Goal: Navigation & Orientation: Find specific page/section

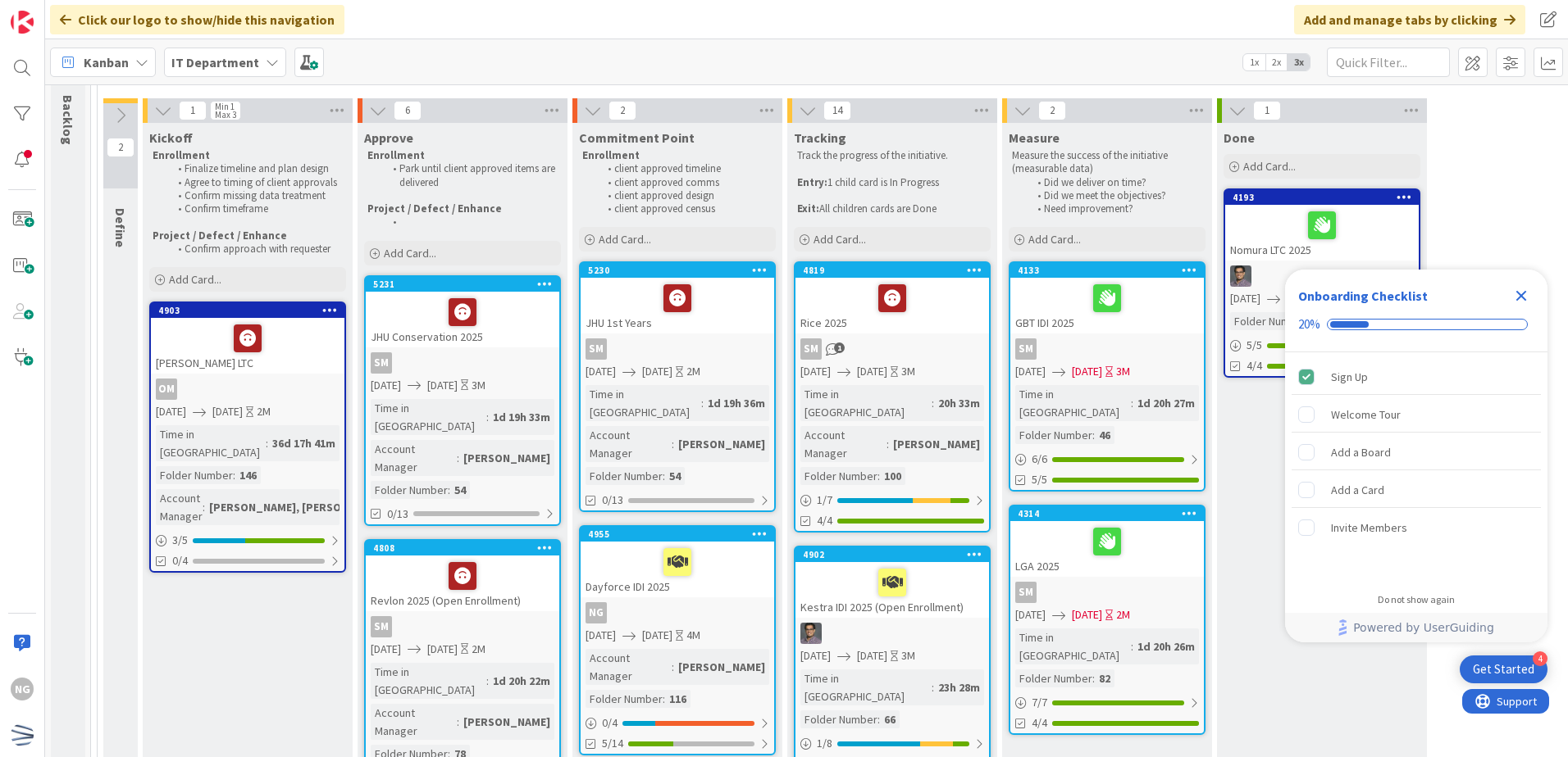
scroll to position [94, 0]
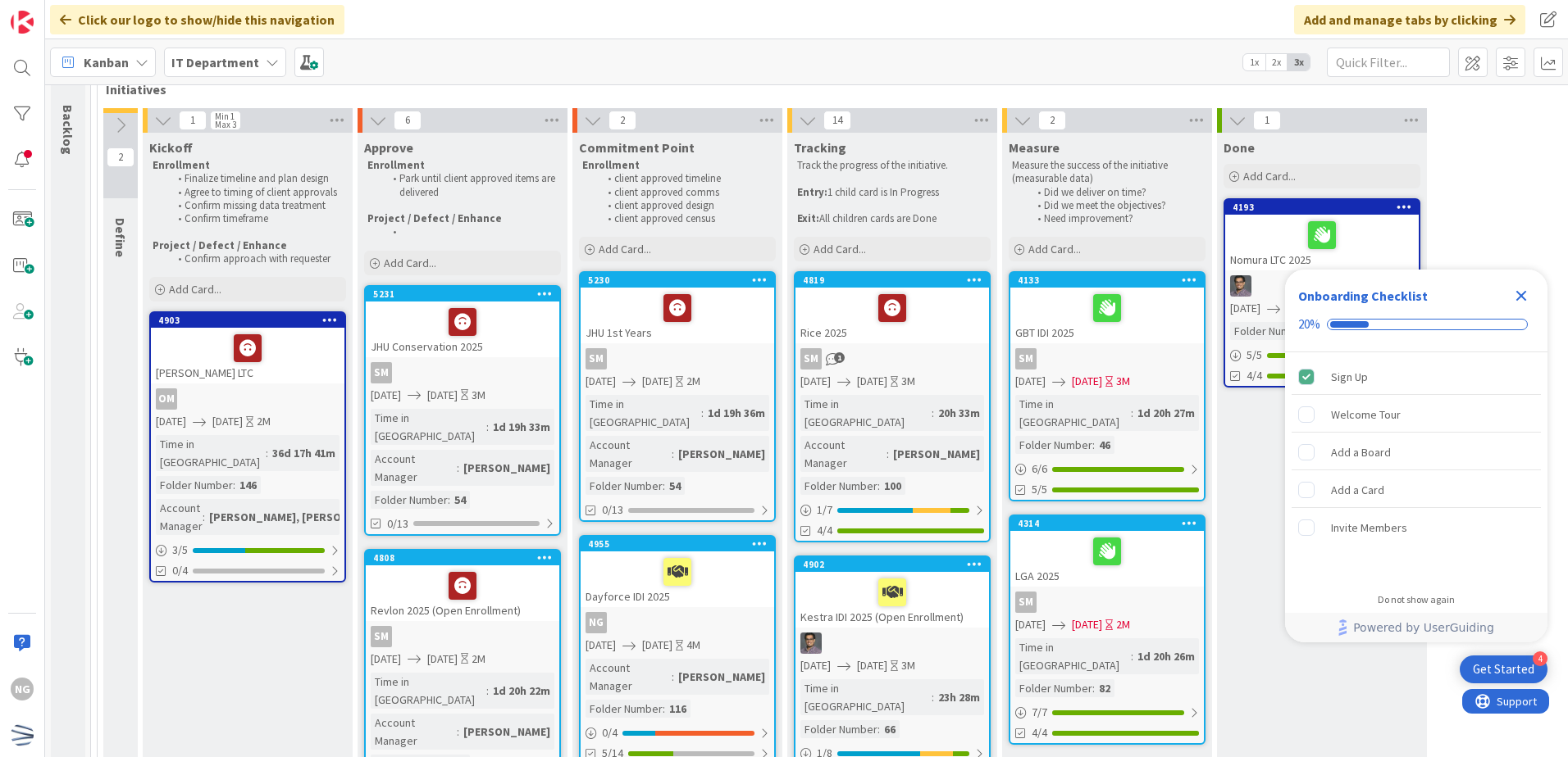
click at [1518, 296] on icon "Close Checklist" at bounding box center [1521, 296] width 19 height 19
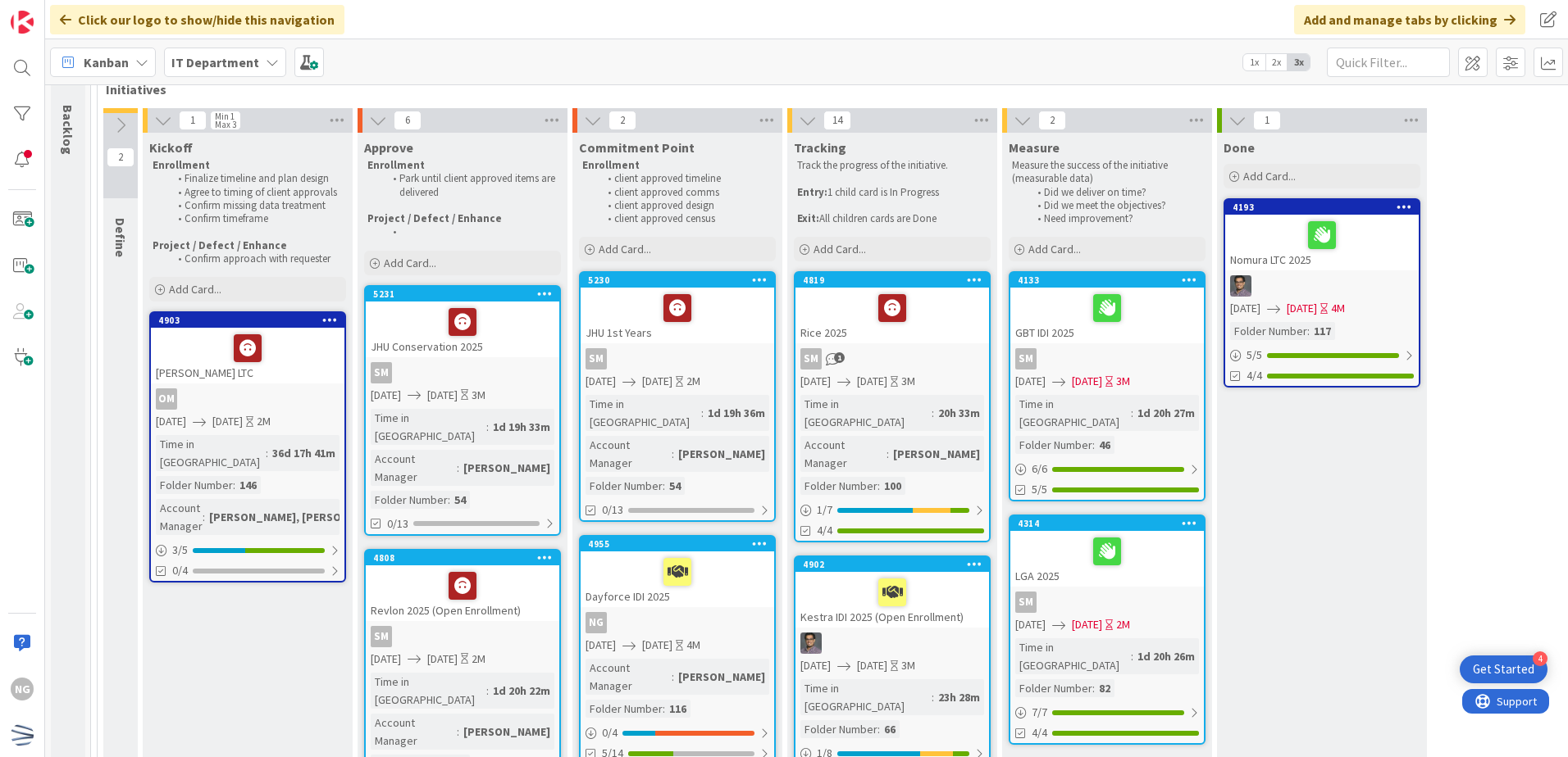
scroll to position [0, 0]
click at [736, 555] on div "Dayforce IDI 2025" at bounding box center [677, 580] width 194 height 56
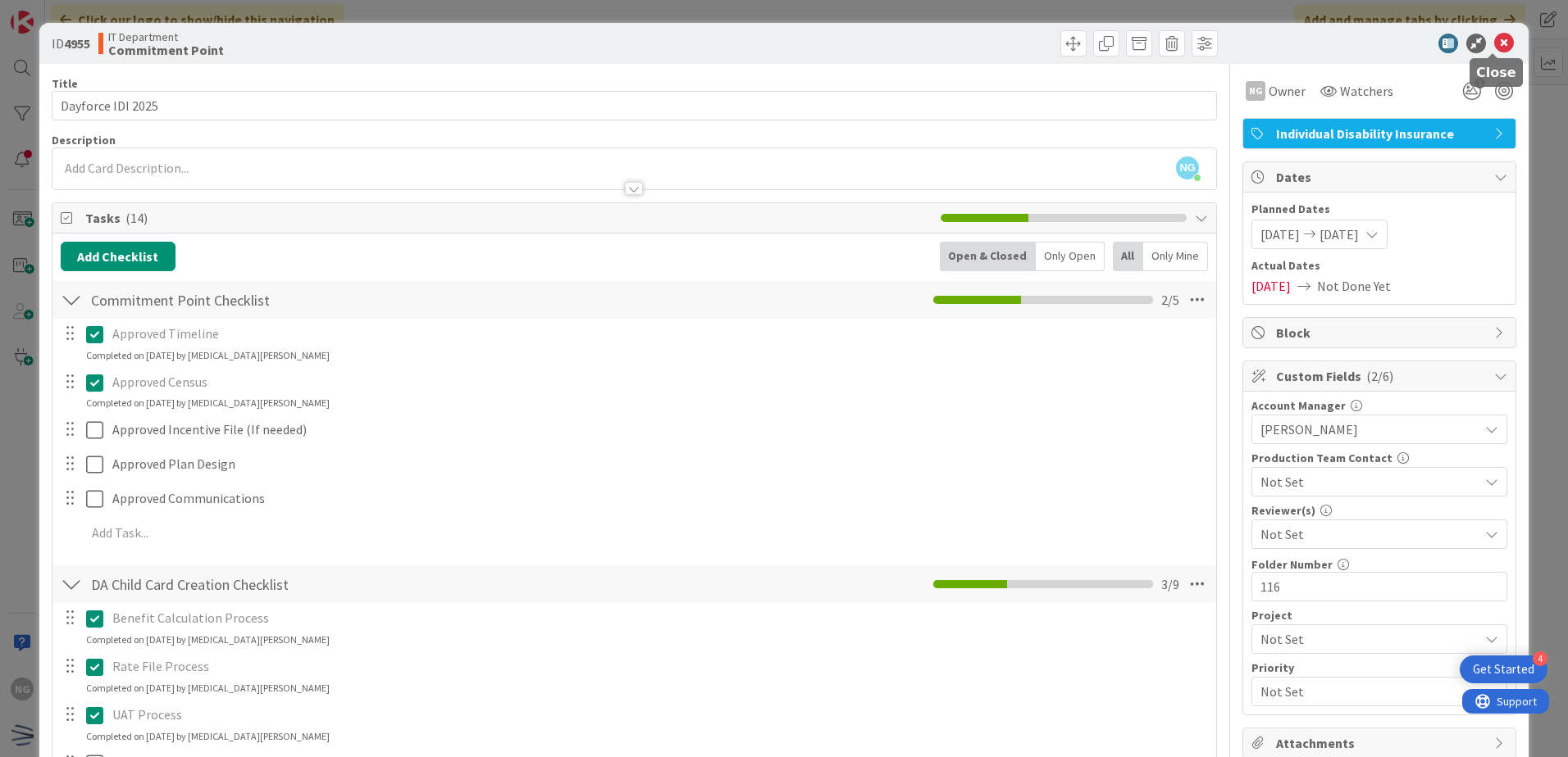
click at [1495, 42] on icon at bounding box center [1504, 43] width 19 height 19
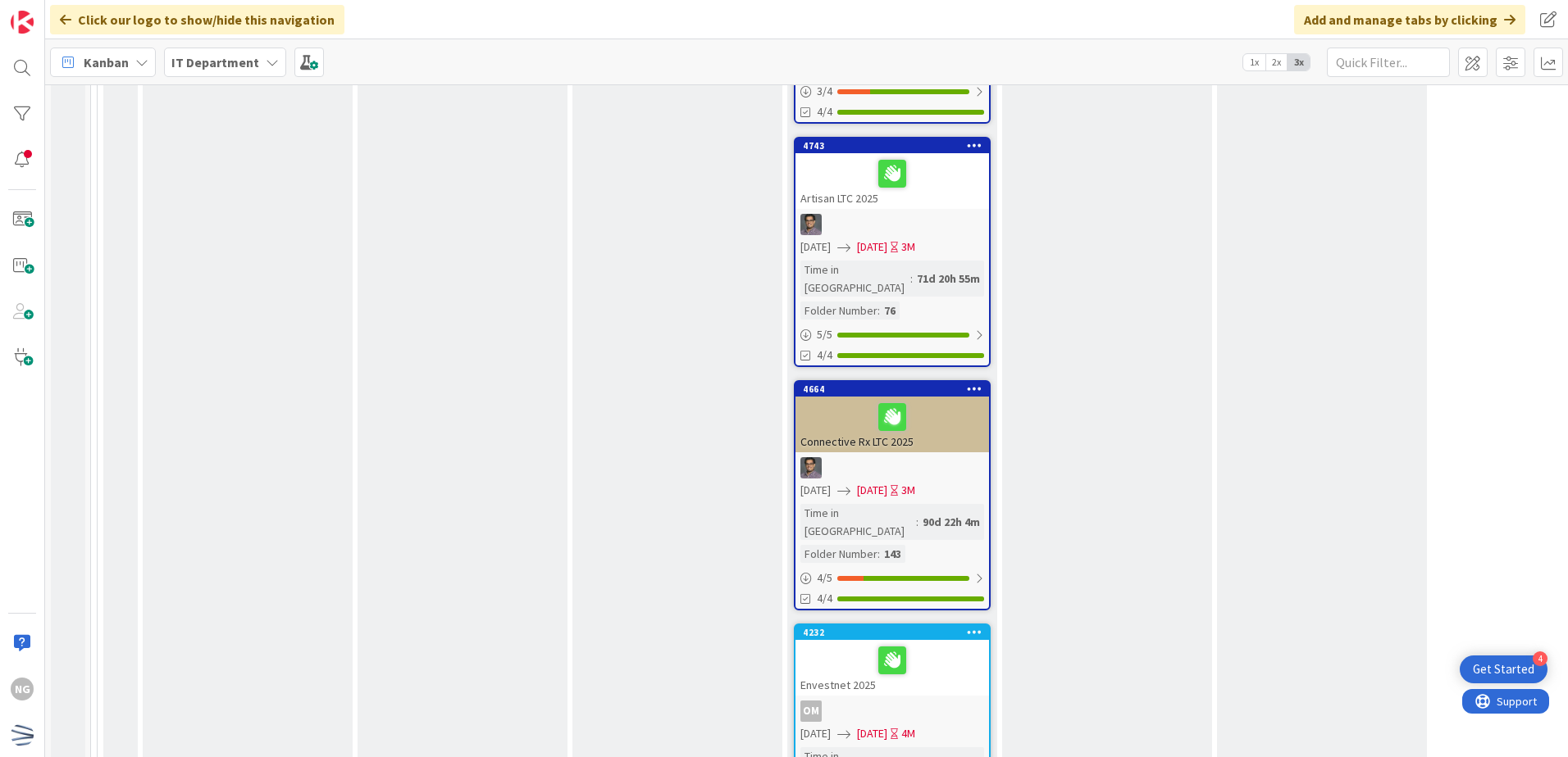
scroll to position [3279, 0]
